Goal: Book appointment/travel/reservation

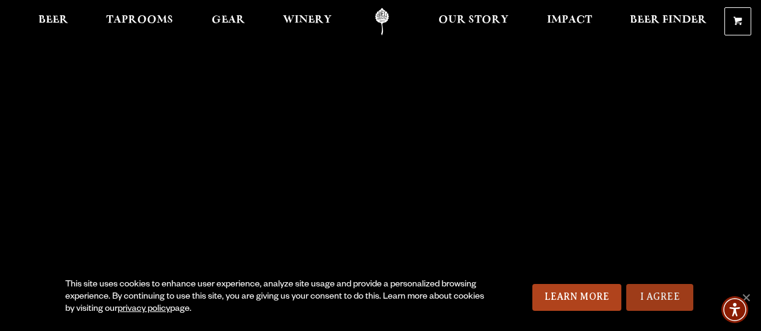
click at [633, 298] on link "I Agree" at bounding box center [660, 297] width 67 height 27
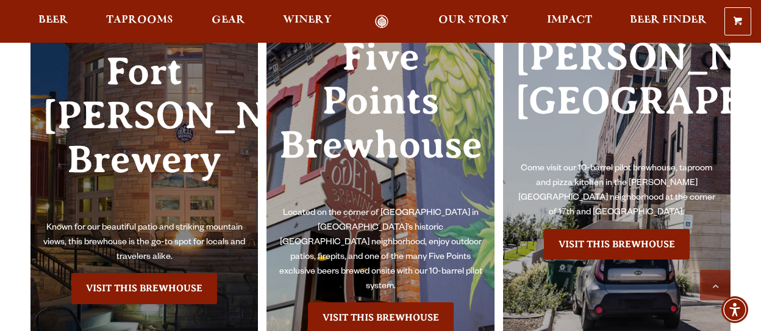
scroll to position [2623, 0]
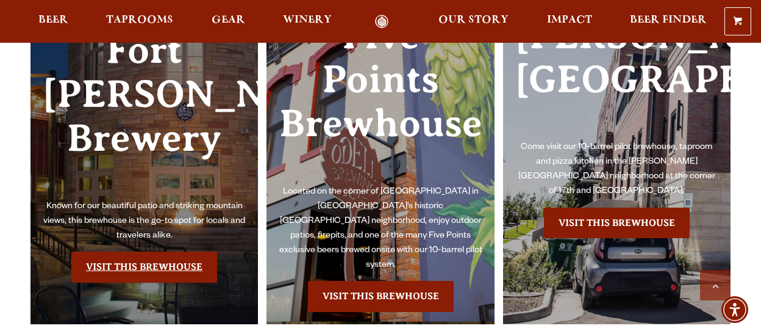
click at [182, 258] on link "Visit this Brewhouse" at bounding box center [144, 266] width 146 height 31
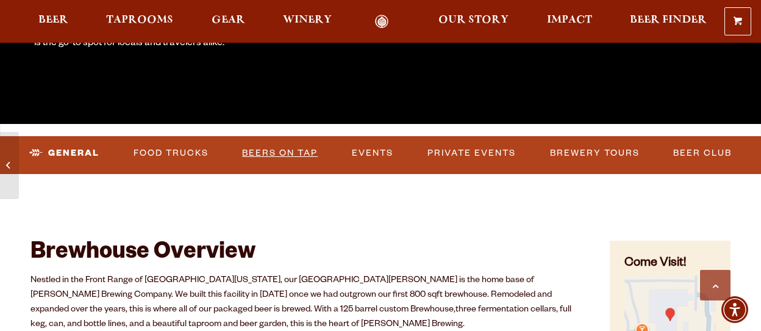
scroll to position [305, 0]
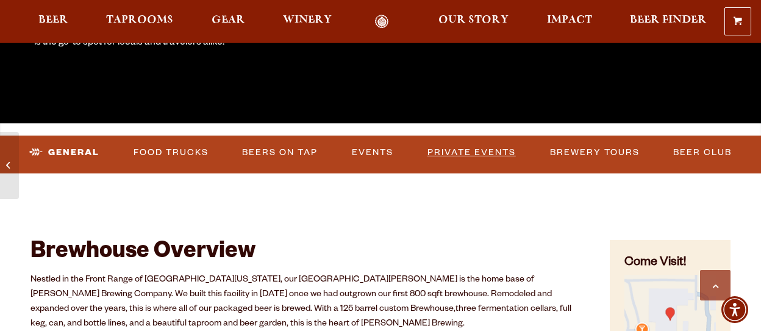
click at [450, 148] on link "Private Events" at bounding box center [472, 152] width 98 height 28
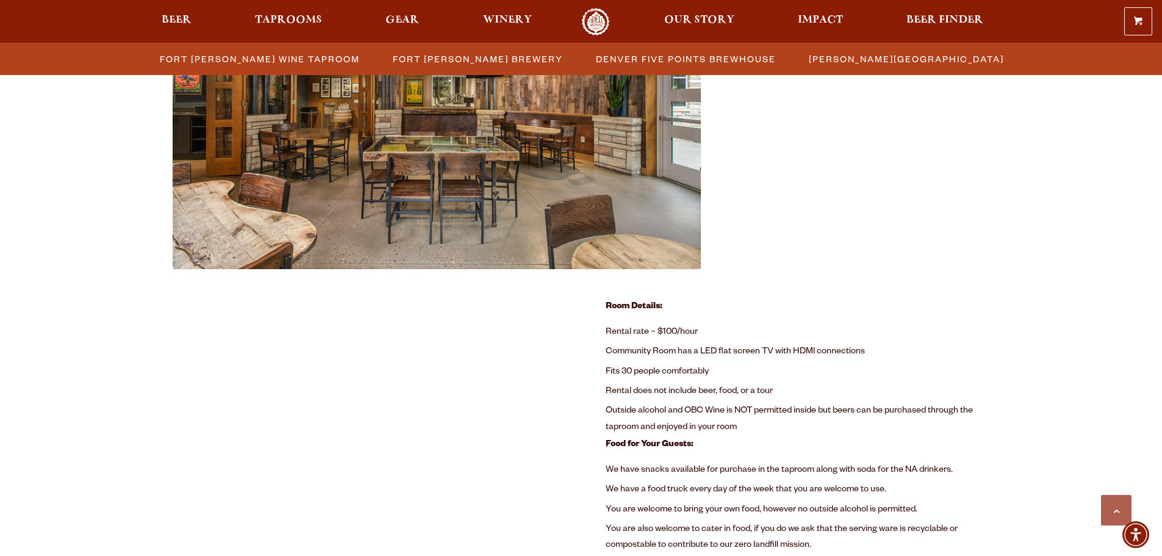
scroll to position [653, 0]
